Goal: Information Seeking & Learning: Learn about a topic

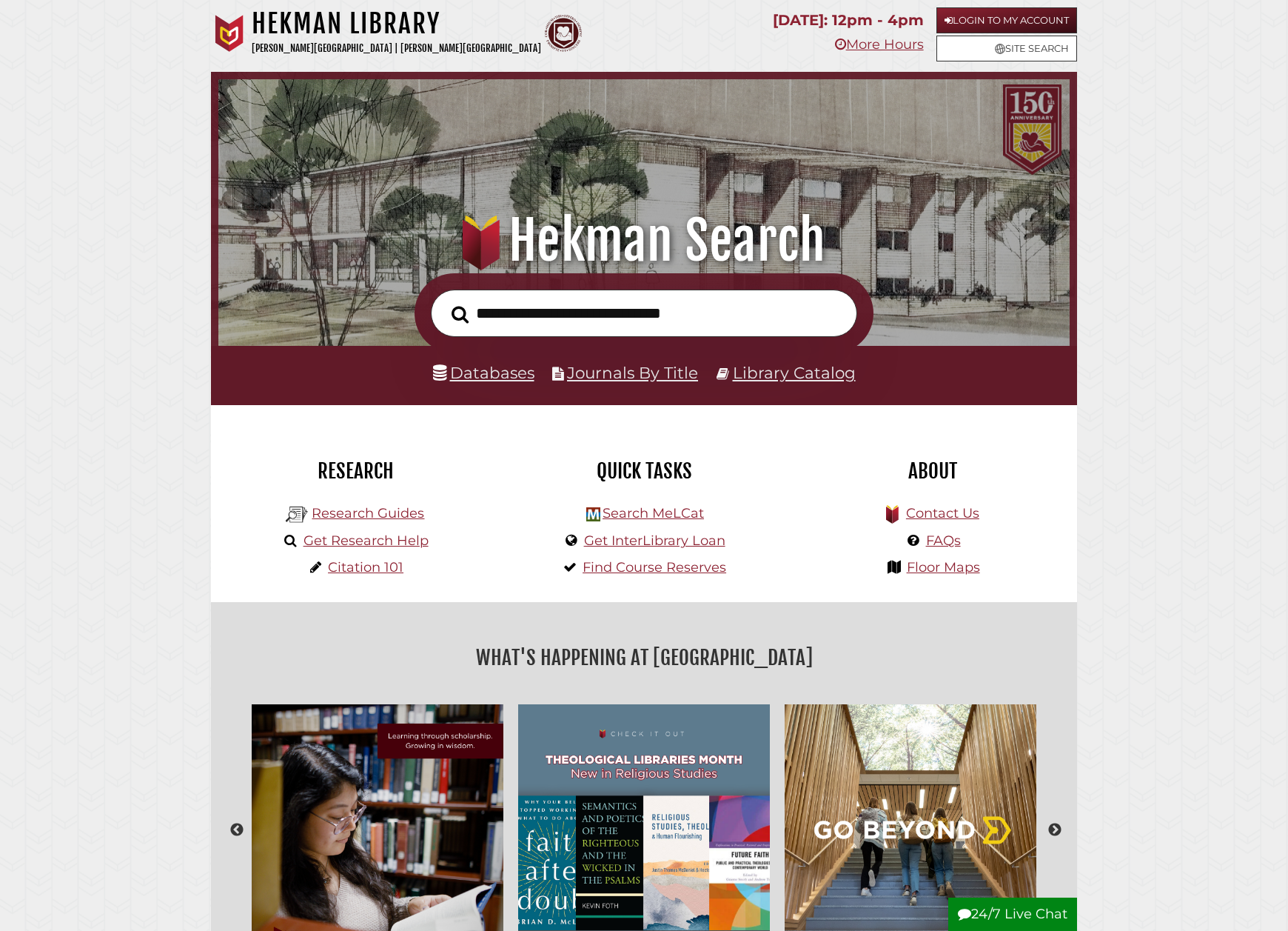
scroll to position [281, 844]
click at [548, 318] on input "text" at bounding box center [644, 314] width 427 height 48
type input "**********"
click at [444, 301] on button "Search" at bounding box center [460, 315] width 32 height 27
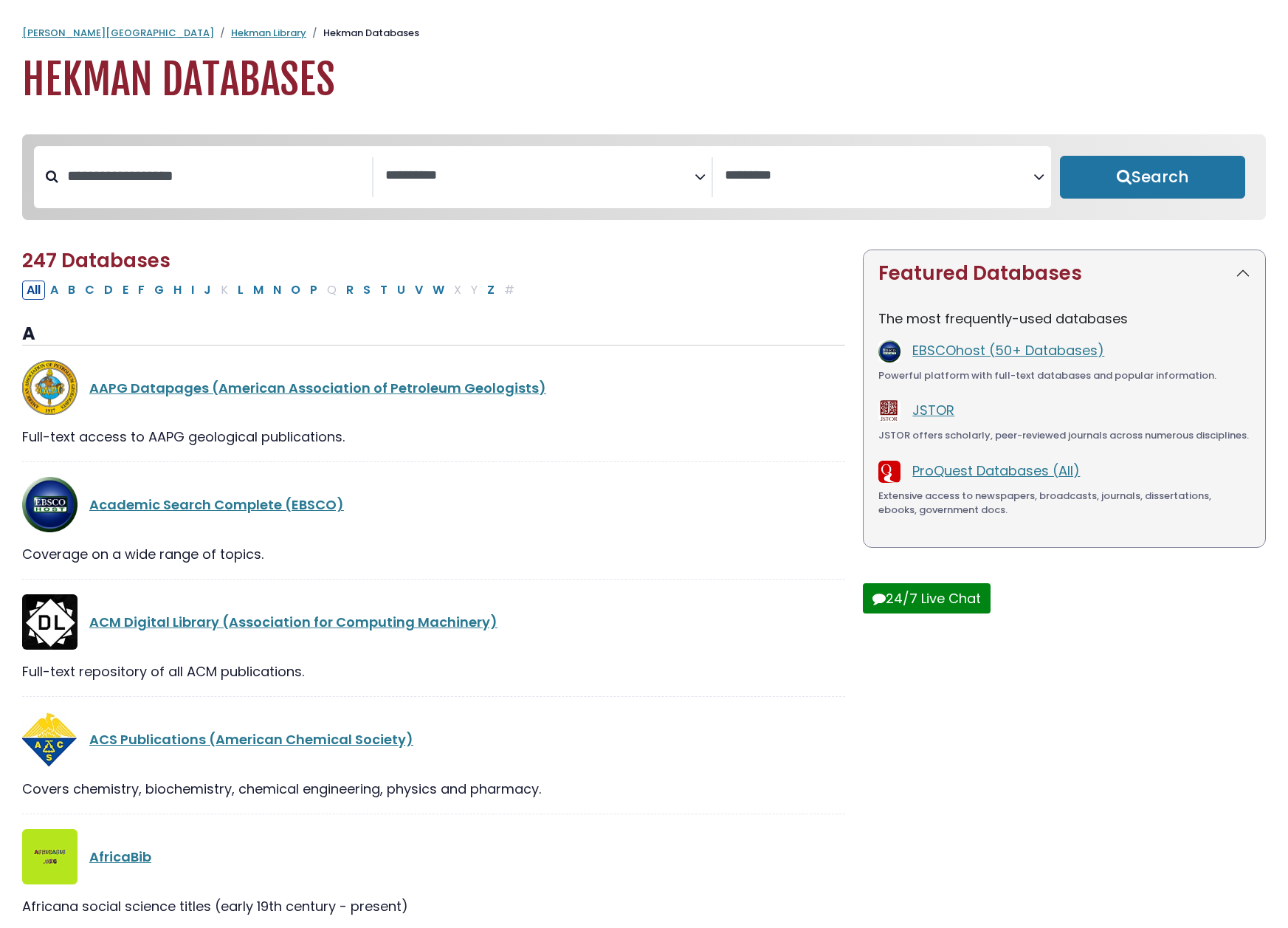
select select "Database Subject Filter"
select select "Database Vendors Filter"
click at [208, 296] on button "J" at bounding box center [207, 290] width 16 height 19
select select "Database Subject Filter"
select select "Database Vendors Filter"
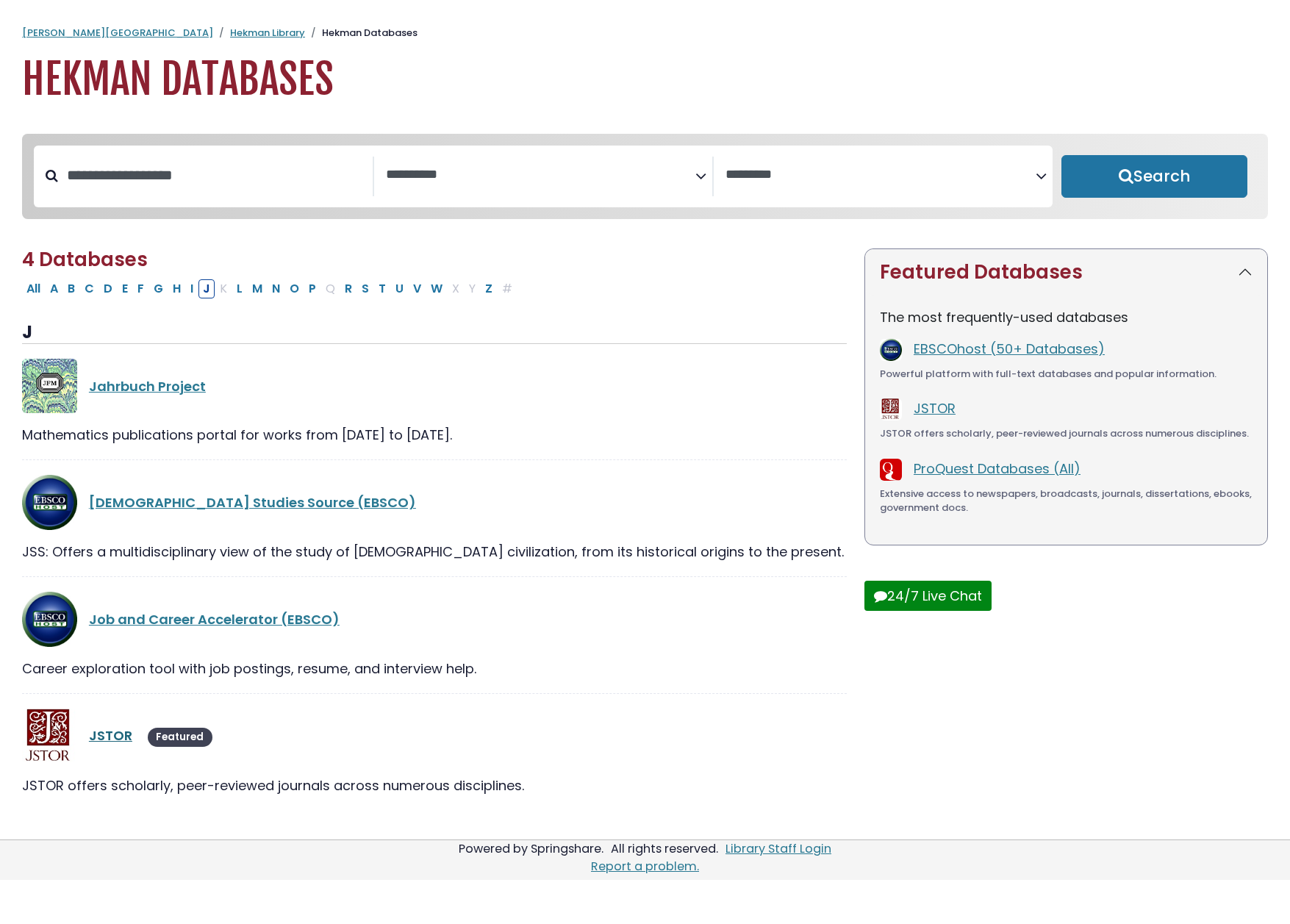
click at [104, 743] on link "JSTOR" at bounding box center [110, 735] width 43 height 19
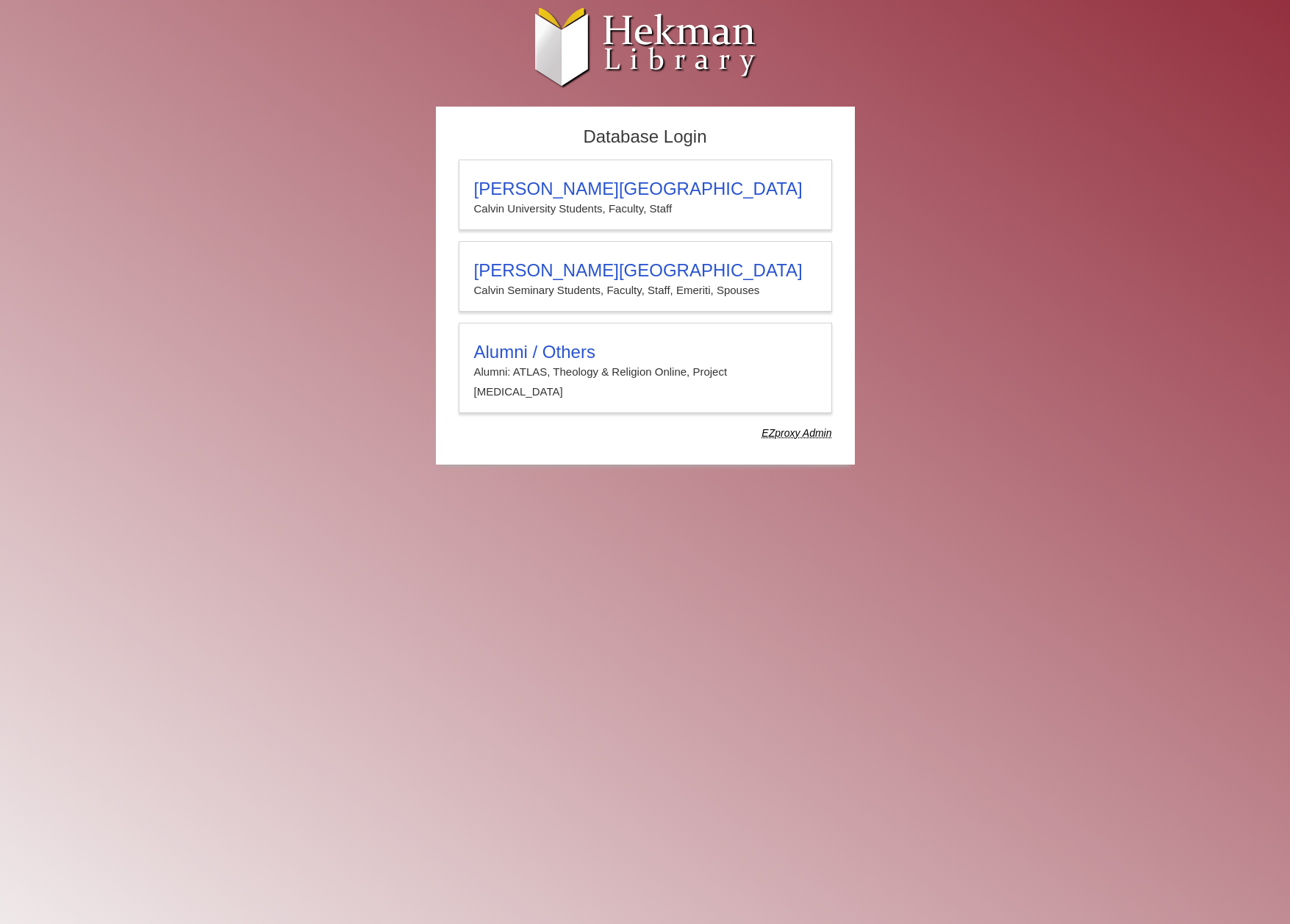
type input "*****"
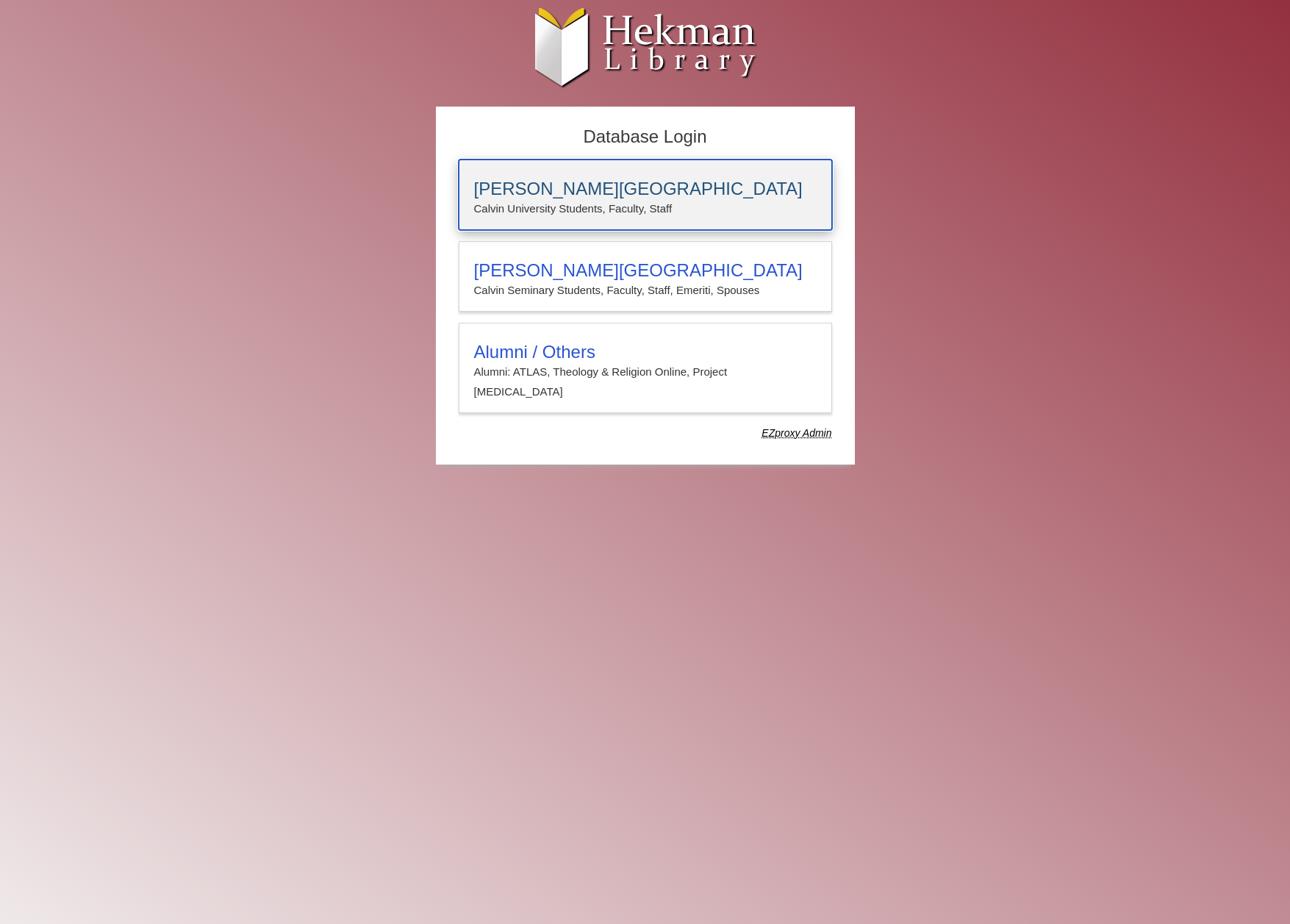
click at [603, 201] on p "Calvin University Students, Faculty, Staff" at bounding box center [645, 209] width 342 height 19
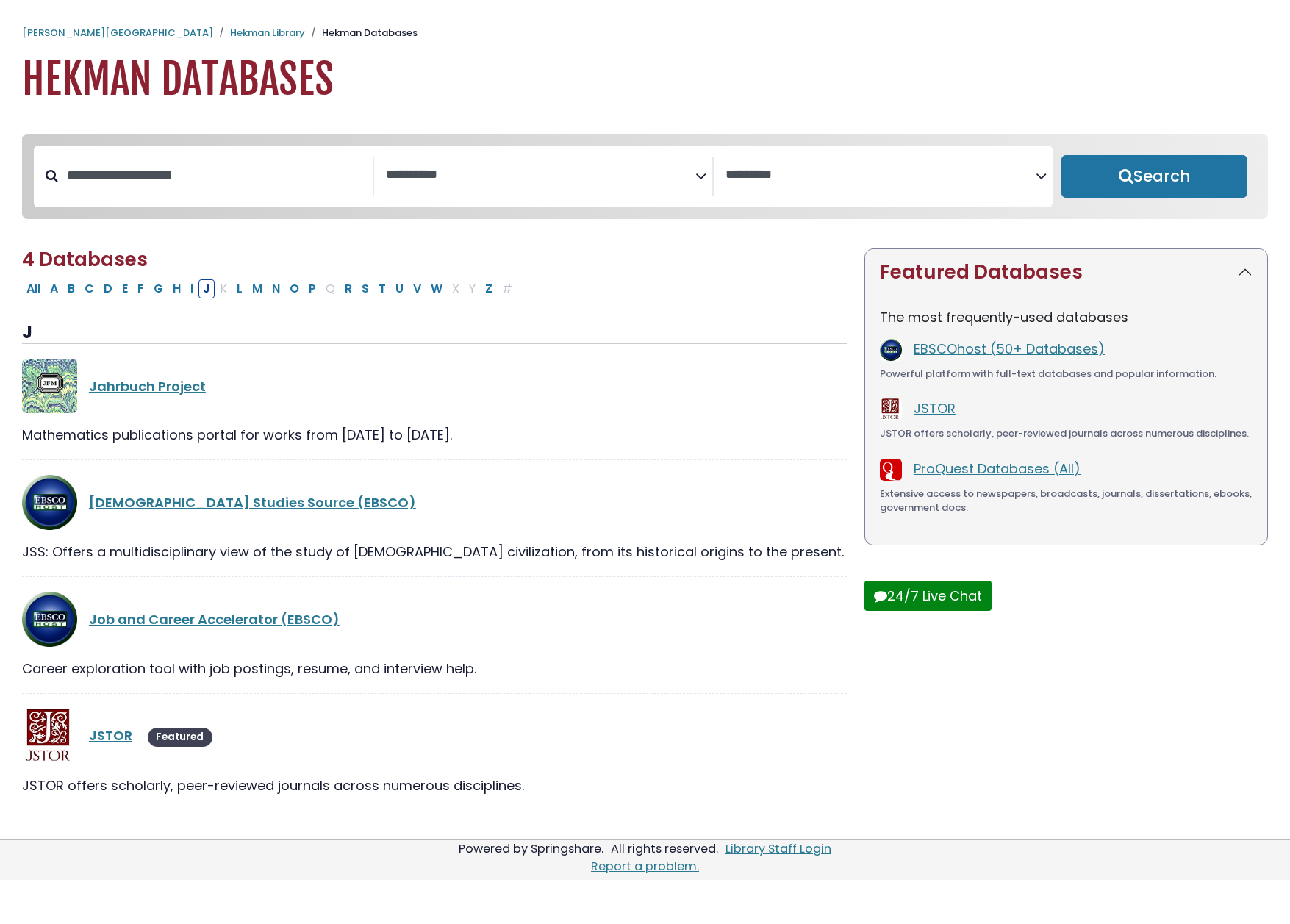
select select "Database Subject Filter"
select select "Database Vendors Filter"
click at [160, 289] on button "G" at bounding box center [158, 289] width 19 height 19
select select "Database Subject Filter"
select select "Database Vendors Filter"
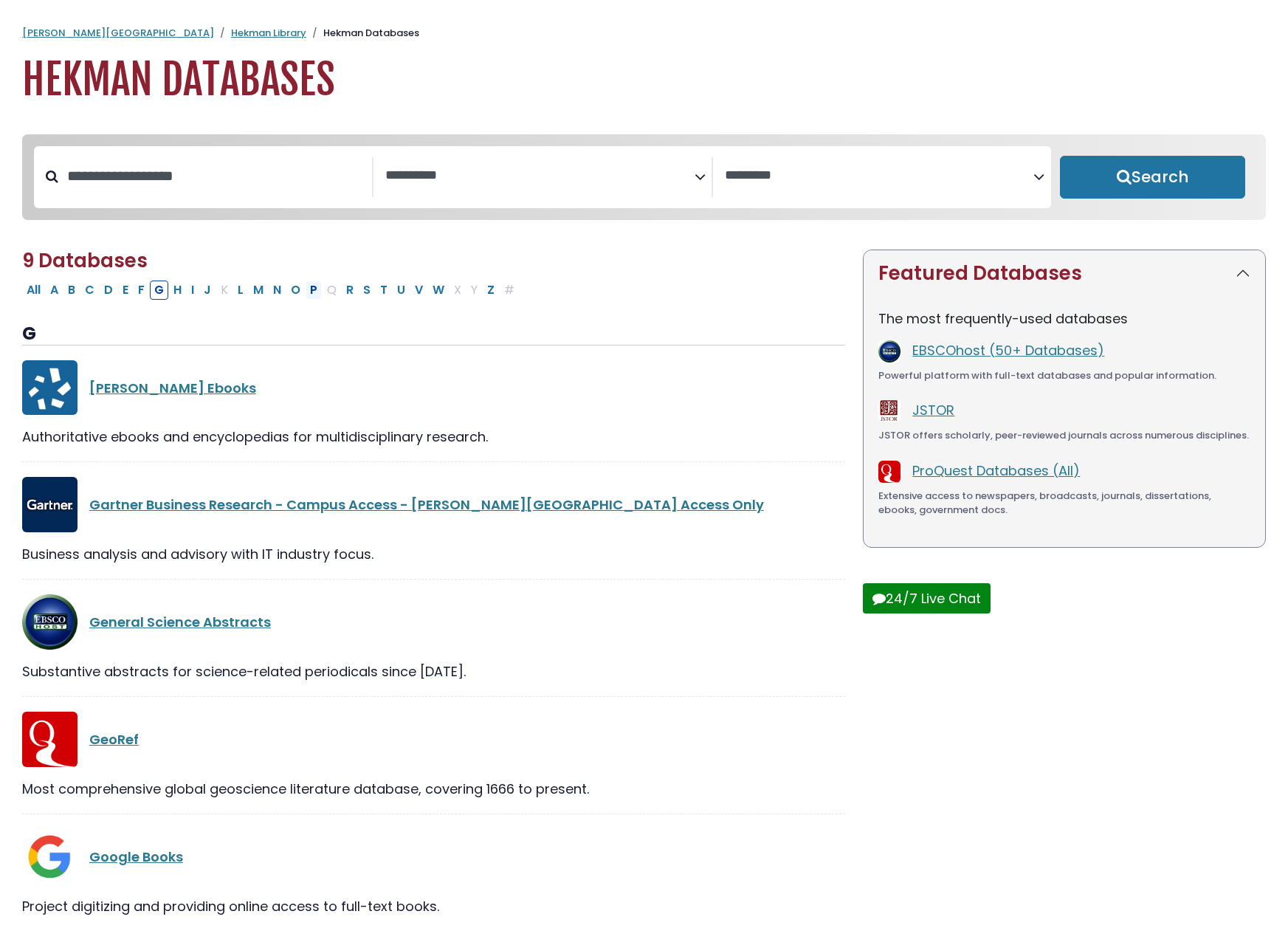
click at [311, 298] on button "P" at bounding box center [314, 290] width 16 height 19
select select "Database Subject Filter"
select select "Database Vendors Filter"
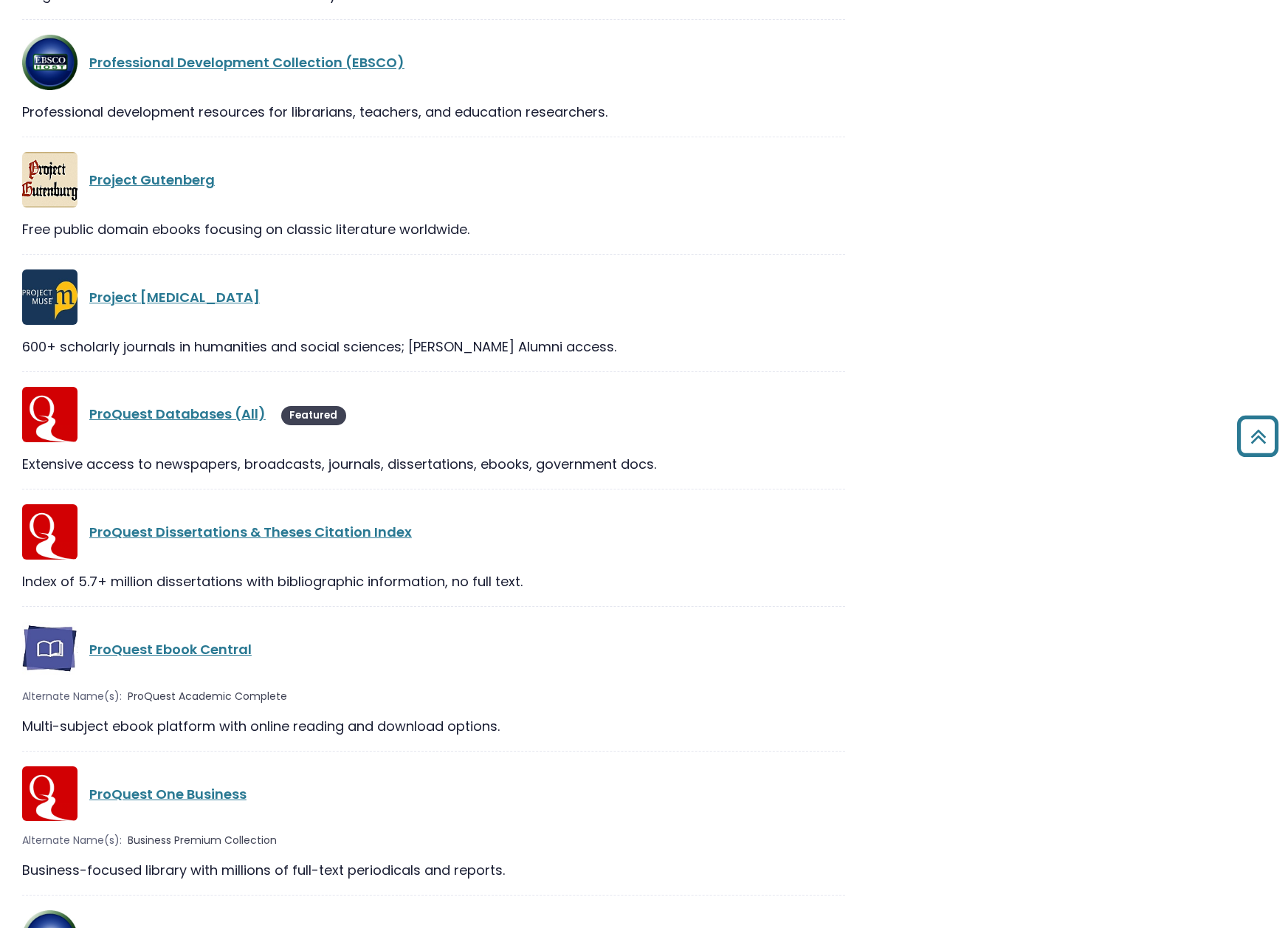
scroll to position [1550, 0]
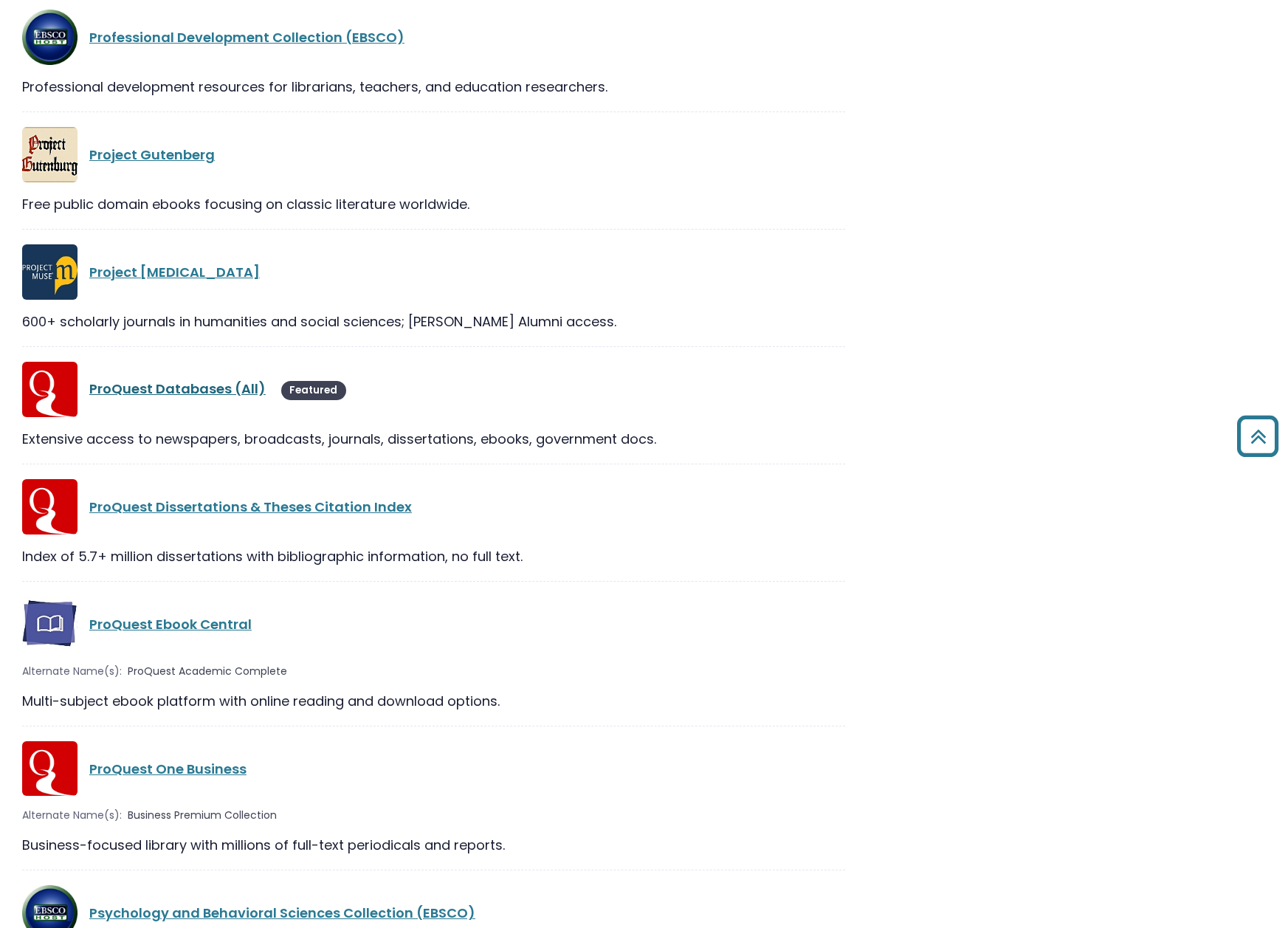
click at [148, 391] on link "ProQuest Databases (All)" at bounding box center [177, 388] width 176 height 19
